Goal: Task Accomplishment & Management: Manage account settings

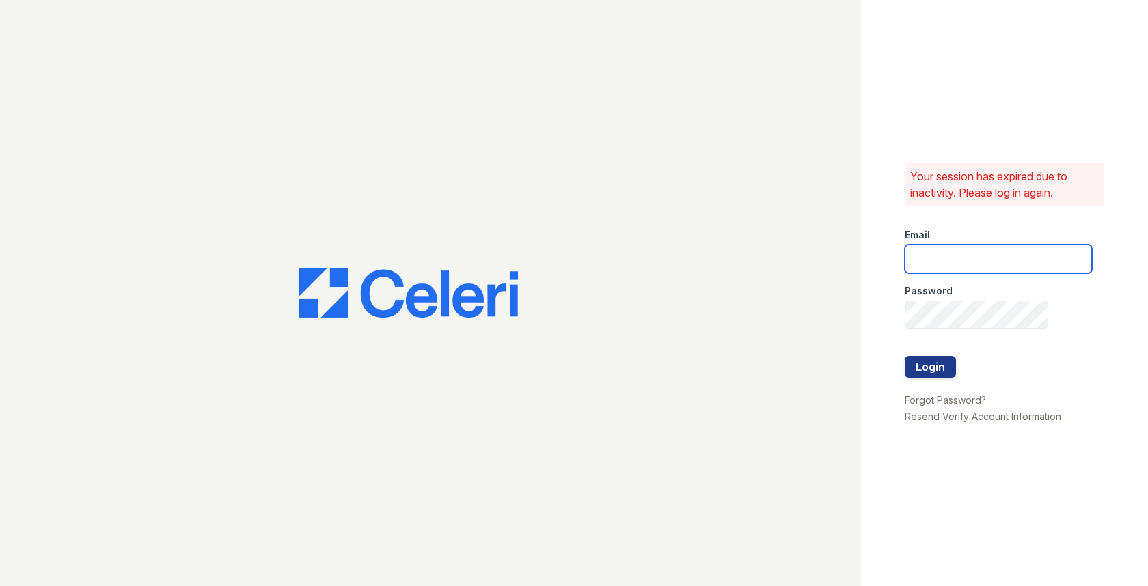
click at [938, 249] on input "email" at bounding box center [998, 259] width 187 height 29
click at [0, 586] on com-1password-button at bounding box center [0, 586] width 0 height 0
type input "[EMAIL_ADDRESS][DOMAIN_NAME]"
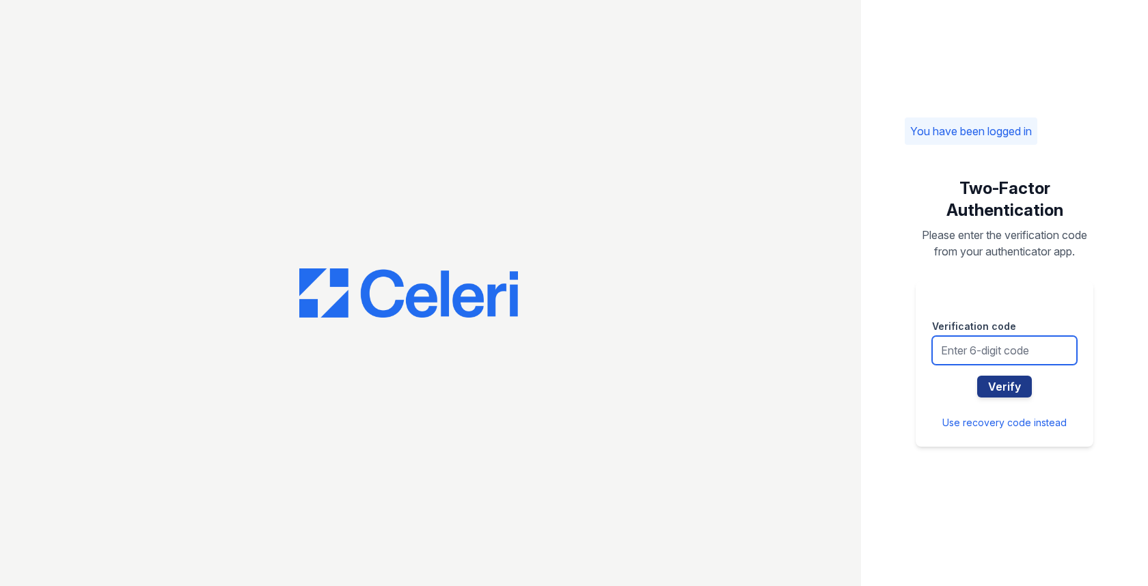
click at [992, 352] on input "text" at bounding box center [1004, 350] width 145 height 29
type input "896294"
click at [977, 376] on button "Verify" at bounding box center [1004, 387] width 55 height 22
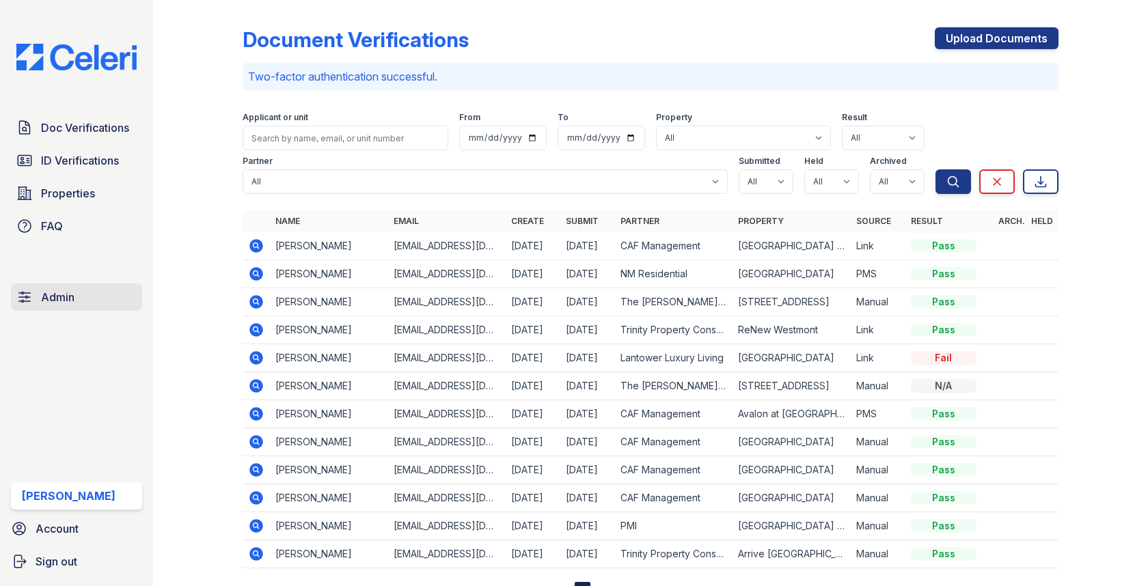
click at [90, 286] on link "Admin" at bounding box center [76, 297] width 131 height 27
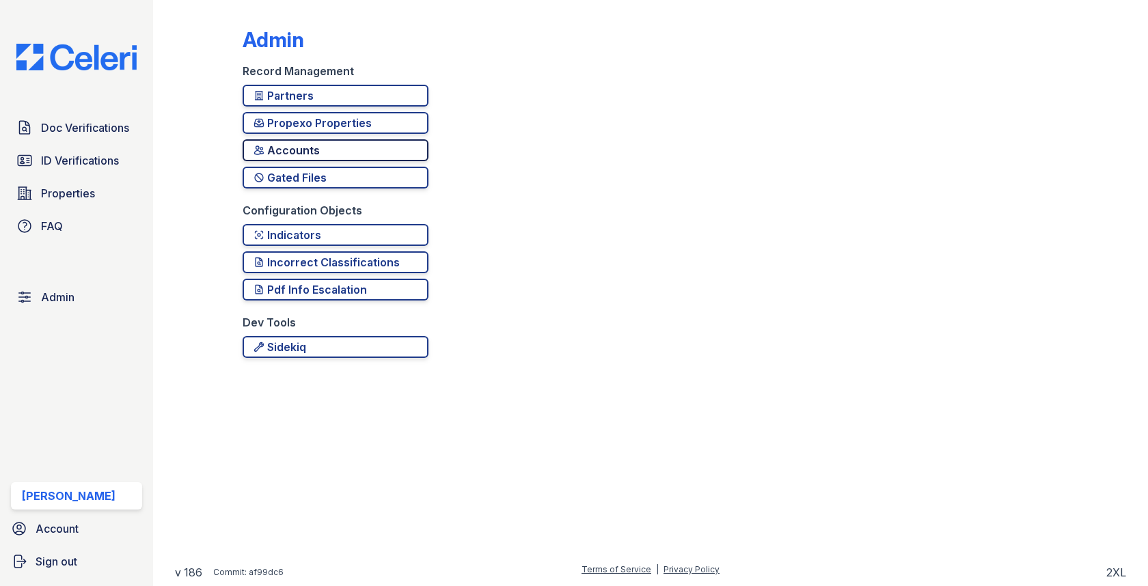
click at [297, 143] on div "Accounts" at bounding box center [336, 150] width 164 height 16
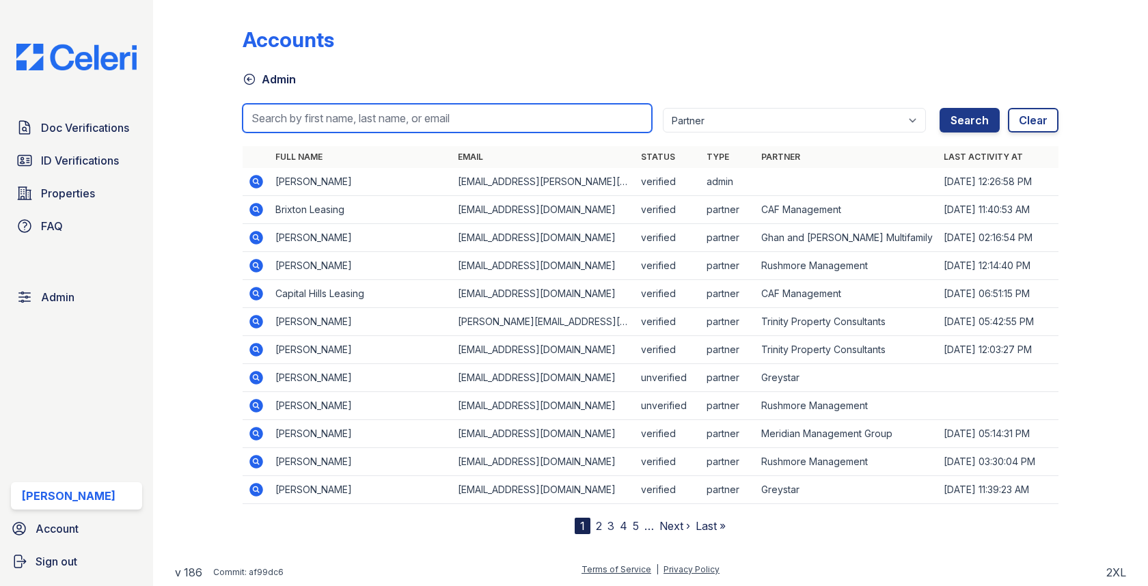
click at [336, 122] on input "search" at bounding box center [447, 118] width 409 height 29
type input "janet"
click at [940, 108] on button "Search" at bounding box center [970, 120] width 60 height 25
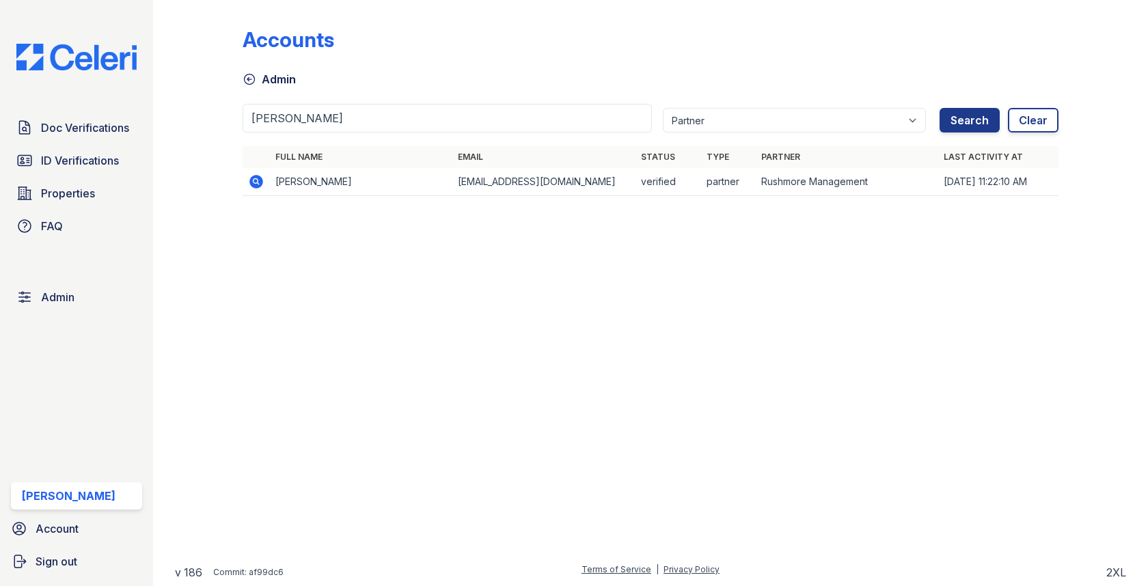
click at [256, 180] on icon at bounding box center [255, 180] width 3 height 3
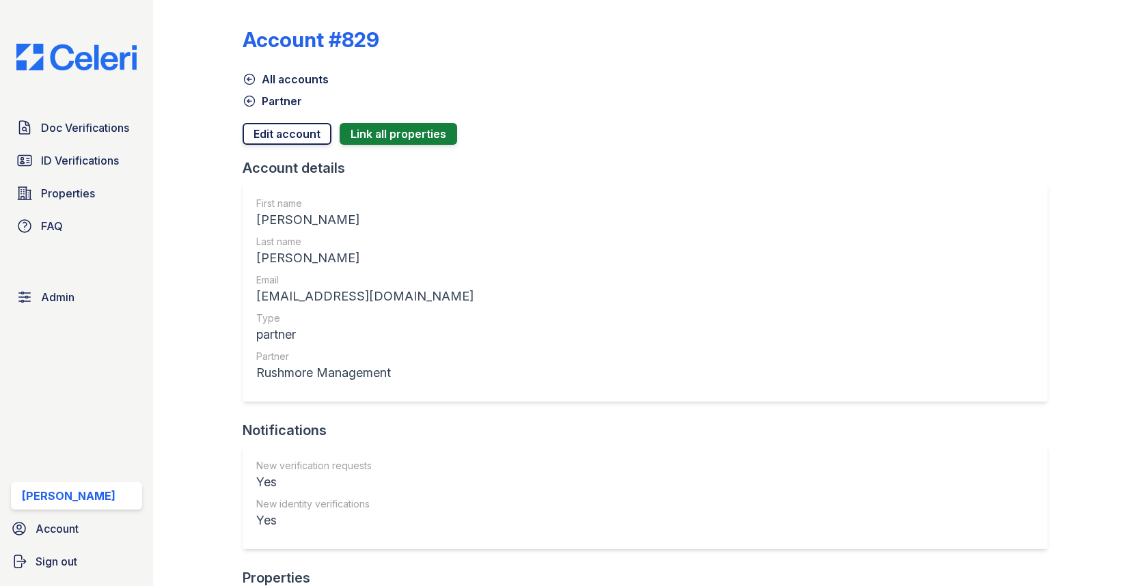
click at [292, 133] on link "Edit account" at bounding box center [287, 134] width 89 height 22
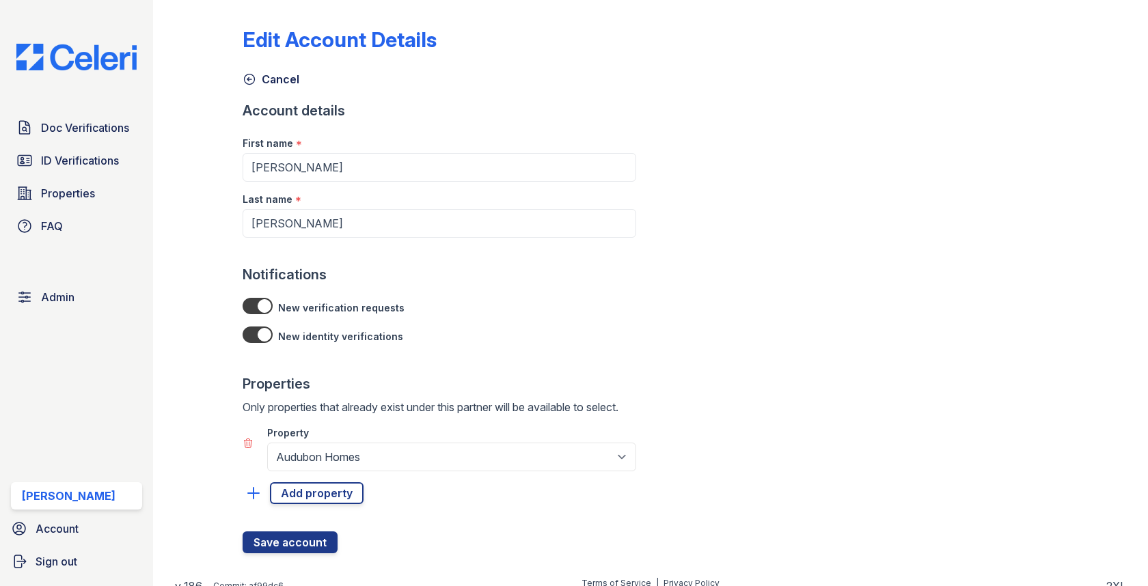
scroll to position [12, 0]
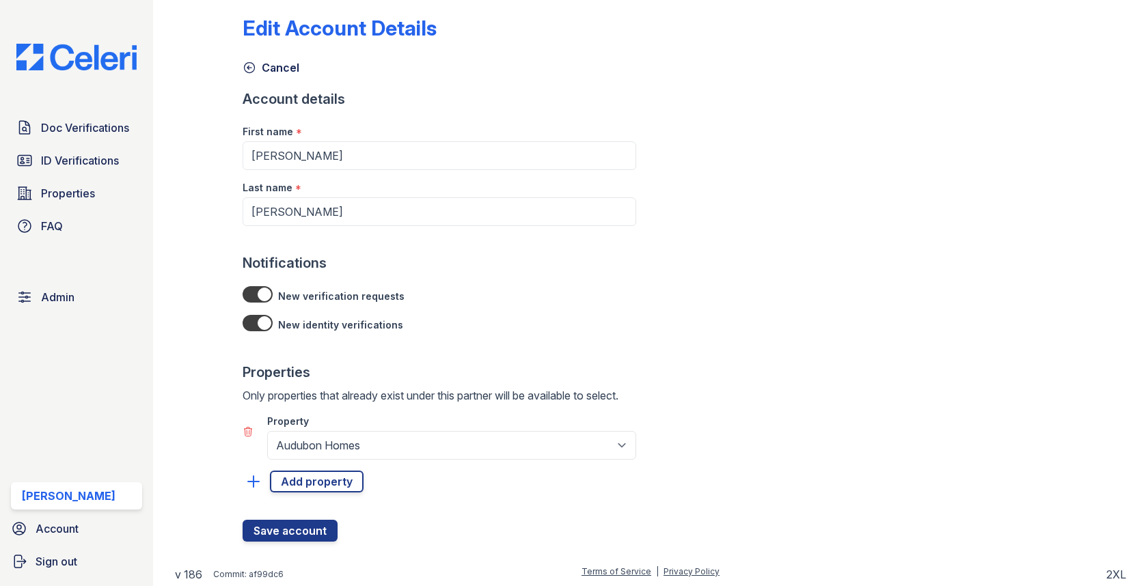
click at [251, 432] on icon at bounding box center [249, 431] width 8 height 9
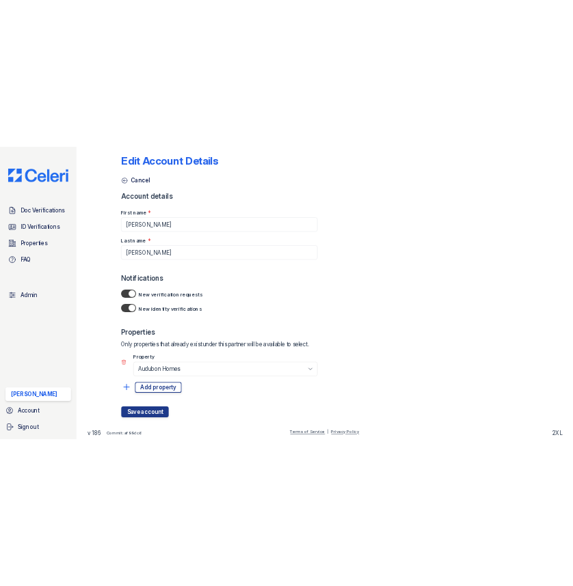
scroll to position [0, 0]
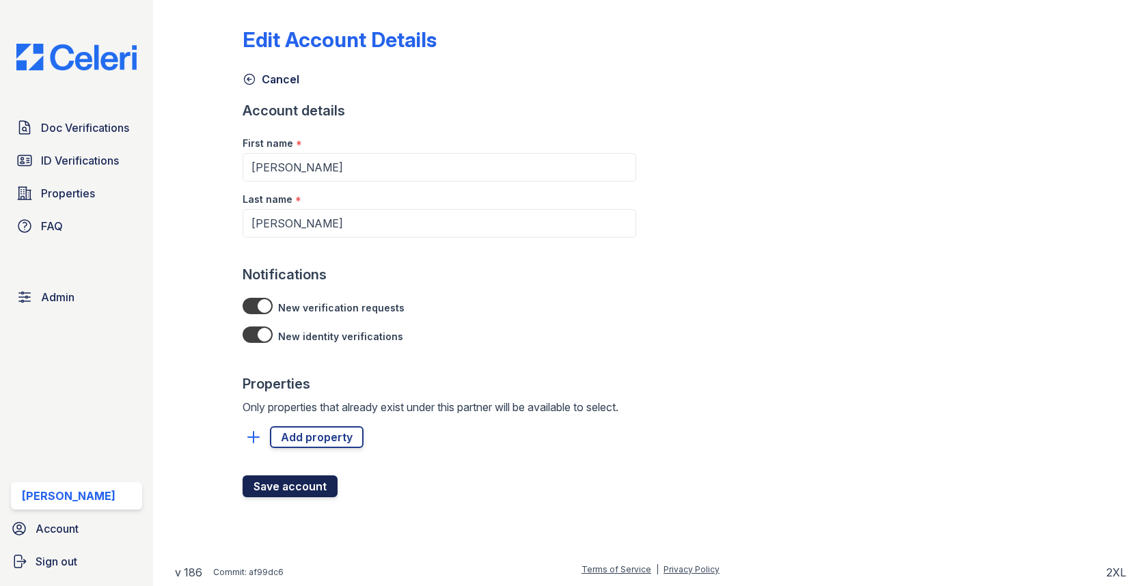
click at [274, 486] on button "Save account" at bounding box center [290, 487] width 95 height 22
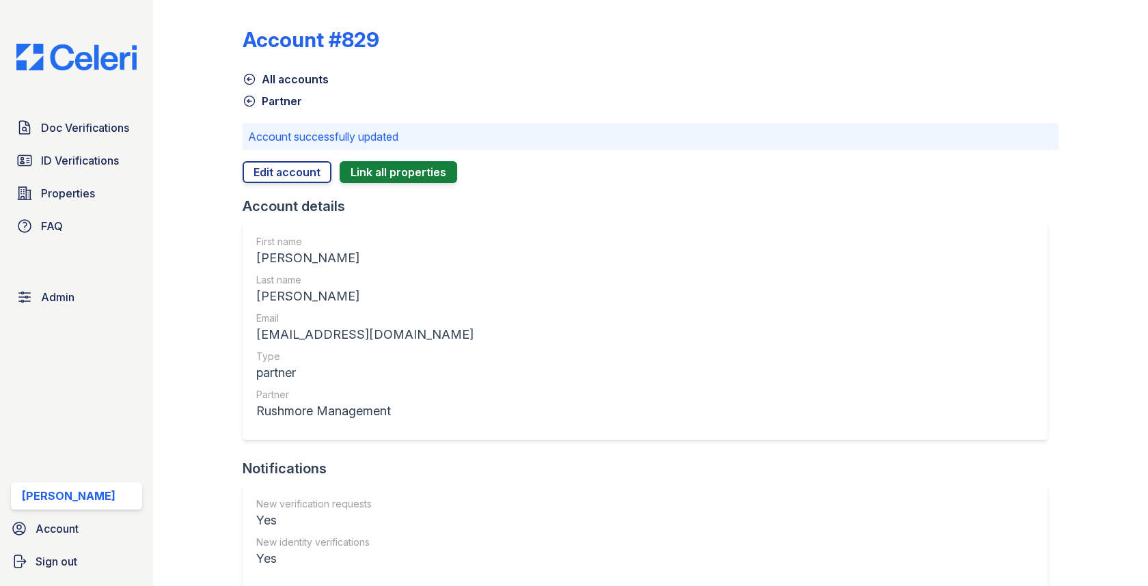
click at [107, 146] on div "Doc Verifications ID Verifications Properties FAQ" at bounding box center [76, 177] width 142 height 126
click at [113, 131] on span "Doc Verifications" at bounding box center [85, 128] width 88 height 16
